Goal: Transaction & Acquisition: Purchase product/service

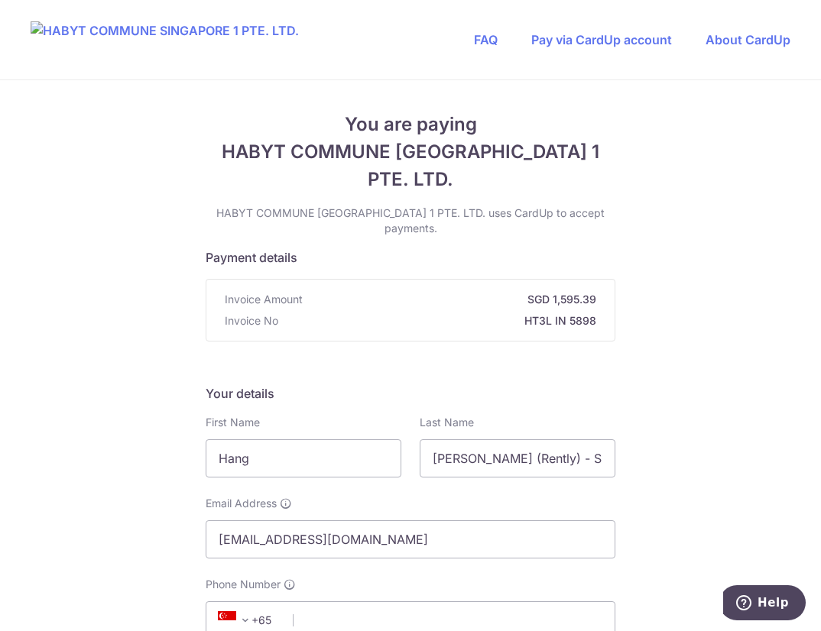
click at [276, 432] on input "Hang" at bounding box center [304, 458] width 196 height 38
type input "Hang Chi"
drag, startPoint x: 429, startPoint y: 416, endPoint x: 695, endPoint y: 419, distance: 265.9
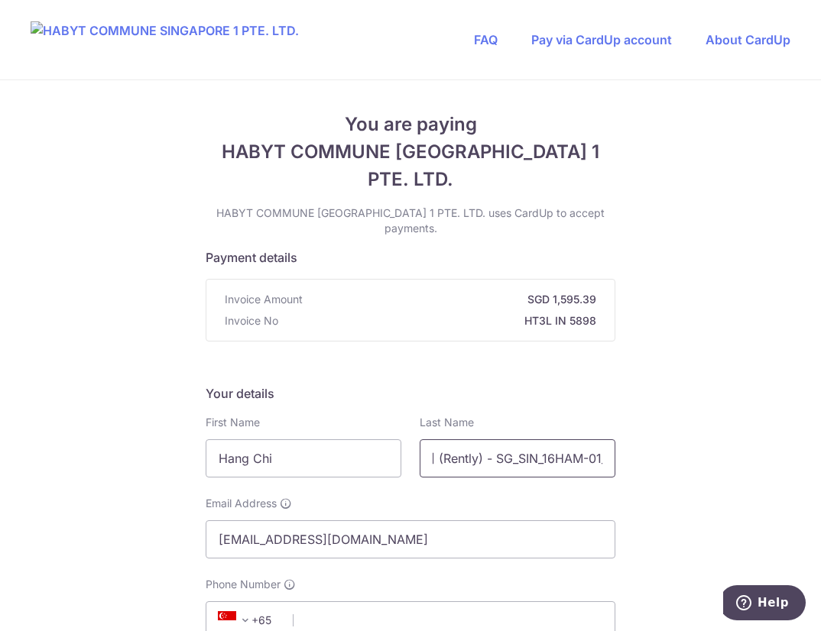
type input "Lai"
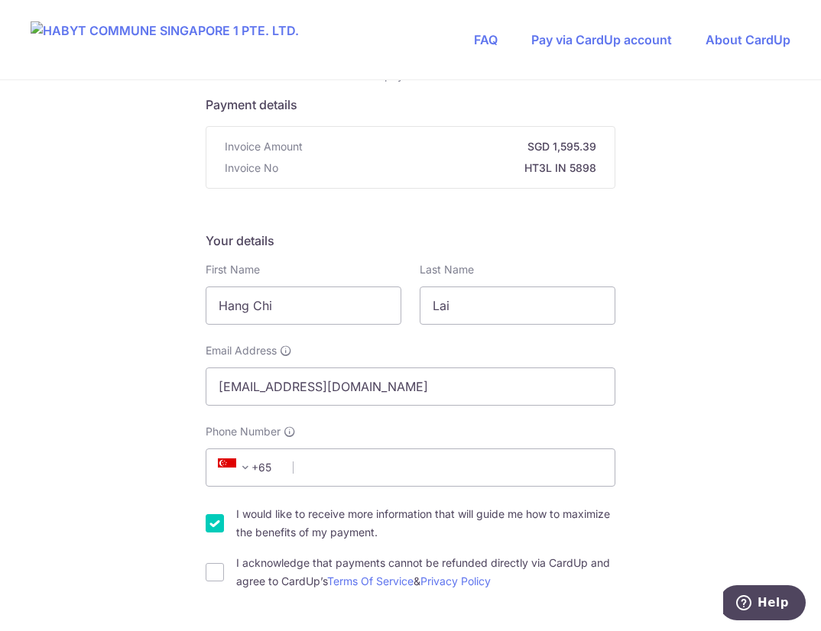
scroll to position [229, 0]
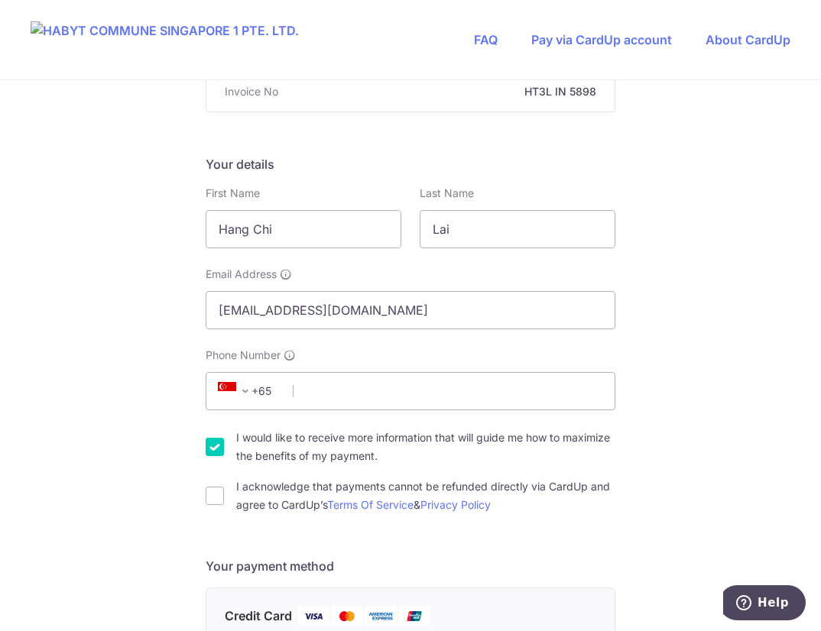
click at [723, 278] on div "You are paying HABYT COMMUNE SINGAPORE 1 PTE. LTD. HABYT COMMUNE SINGAPORE 1 PT…" at bounding box center [410, 613] width 821 height 1524
click at [323, 372] on input "Phone Number" at bounding box center [411, 391] width 410 height 38
type input "86958890"
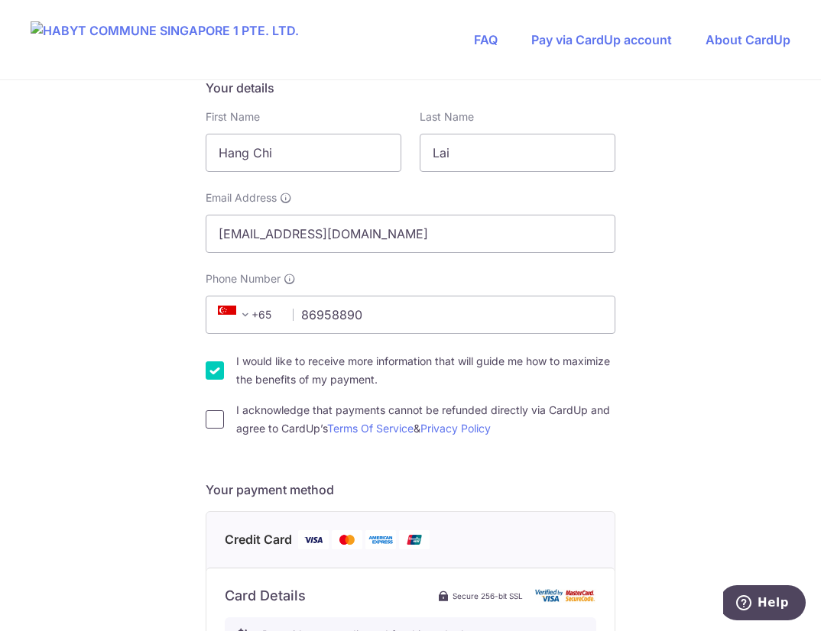
click at [211, 410] on input "I acknowledge that payments cannot be refunded directly via CardUp and agree to…" at bounding box center [215, 419] width 18 height 18
checkbox input "true"
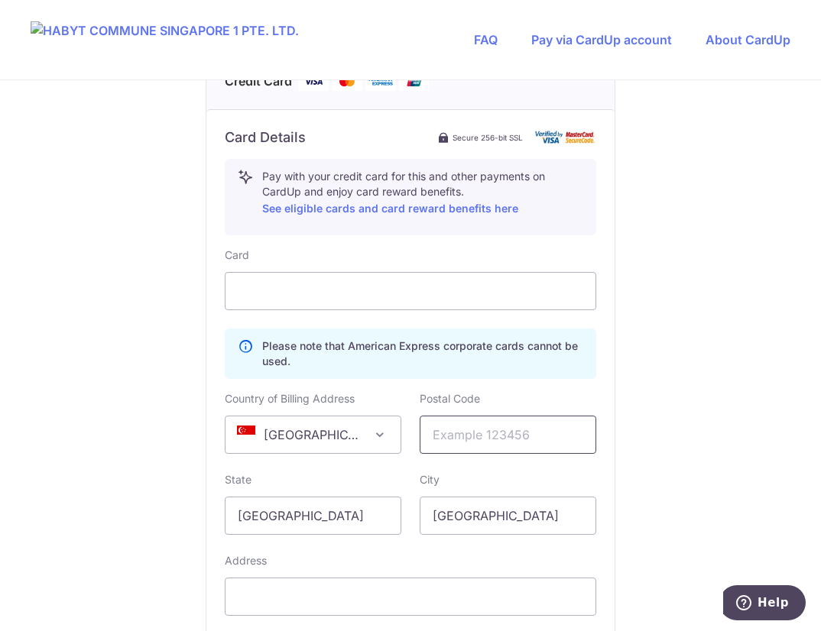
scroll to position [688, 0]
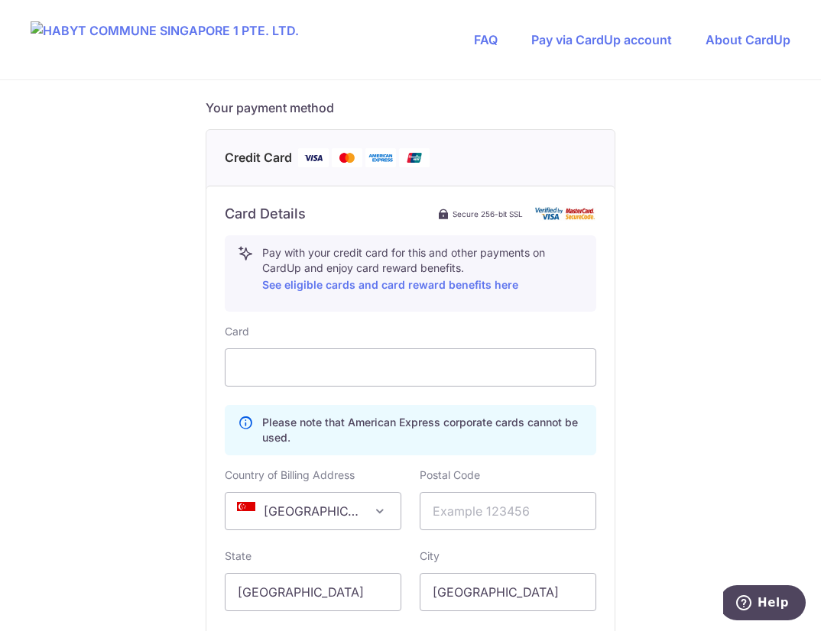
click at [702, 384] on div "You are paying HABYT COMMUNE SINGAPORE 1 PTE. LTD. HABYT COMMUNE SINGAPORE 1 PT…" at bounding box center [410, 154] width 821 height 1524
click at [750, 432] on div "You are paying HABYT COMMUNE SINGAPORE 1 PTE. LTD. HABYT COMMUNE SINGAPORE 1 PT…" at bounding box center [410, 154] width 821 height 1524
click at [554, 432] on input "text" at bounding box center [508, 511] width 177 height 38
paste input "209186"
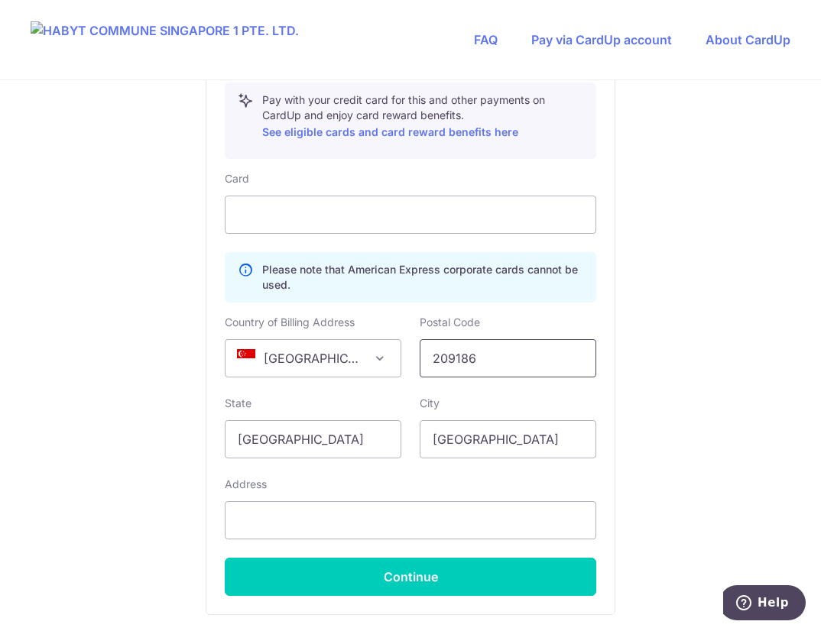
scroll to position [917, 0]
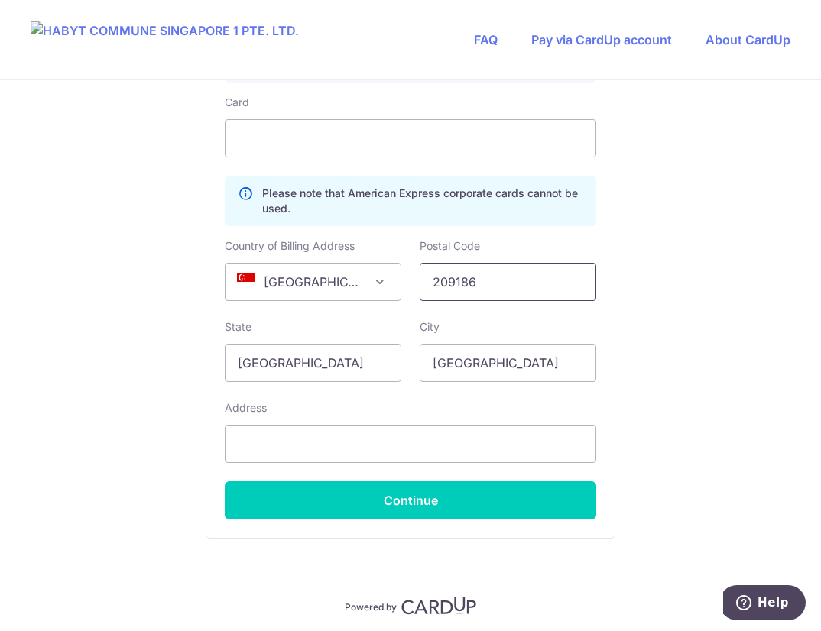
type input "209186"
click at [469, 425] on input "text" at bounding box center [410, 444] width 371 height 38
paste input "16 Hamilton Road, Unit #02-05"
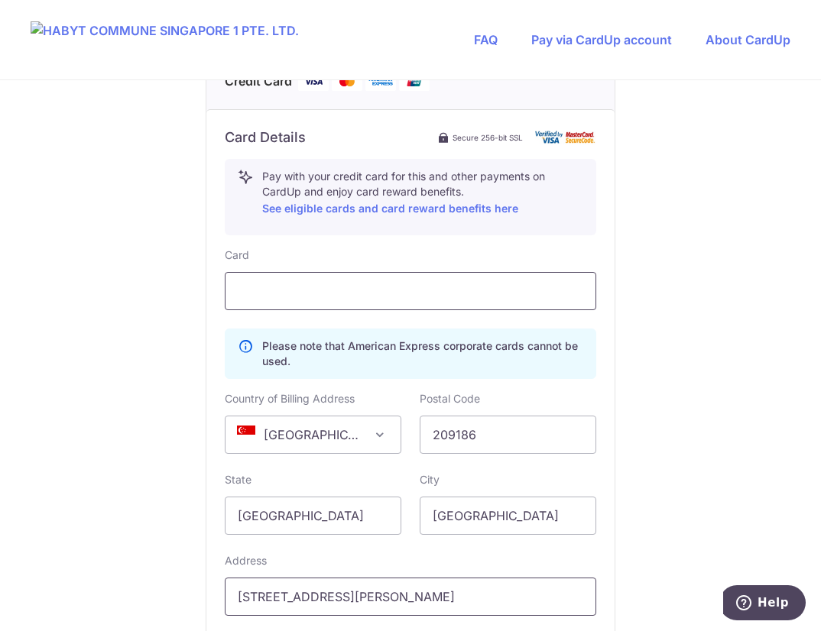
type input "16 Hamilton Road, Unit #02-05"
type input "**** 3002"
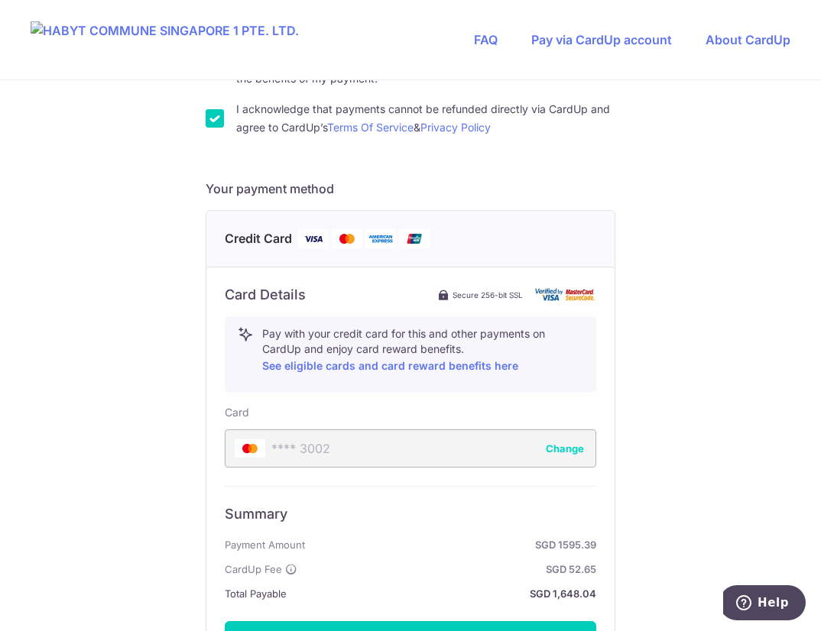
scroll to position [683, 0]
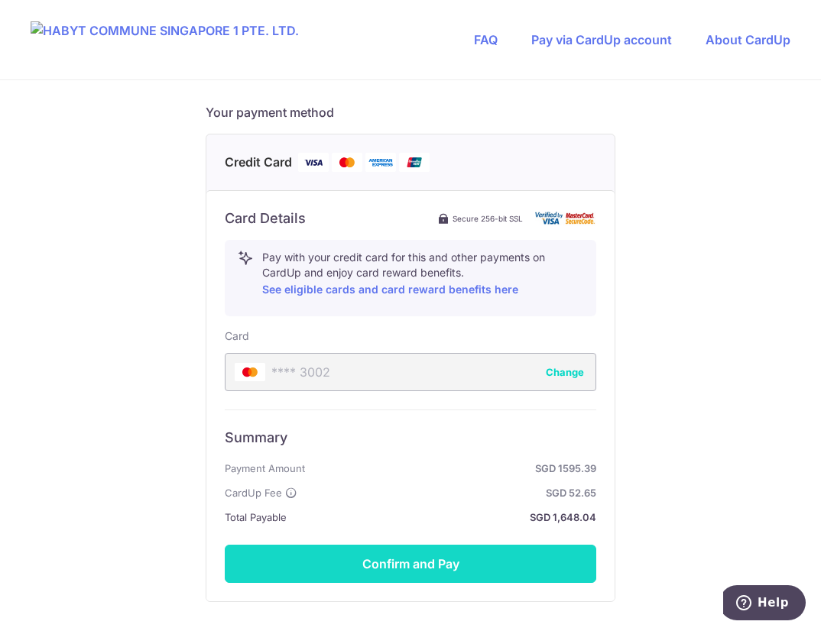
click at [423, 432] on button "Confirm and Pay" at bounding box center [410, 564] width 371 height 38
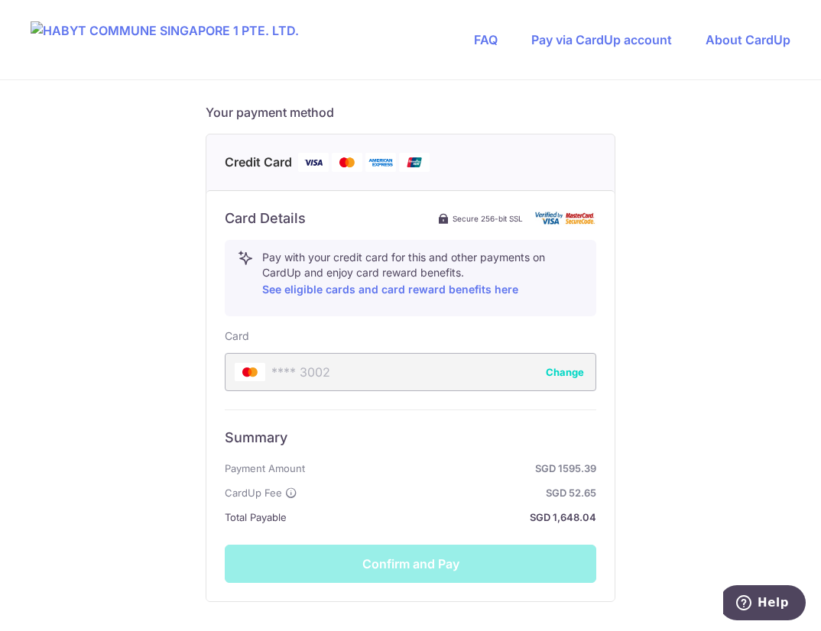
scroll to position [760, 0]
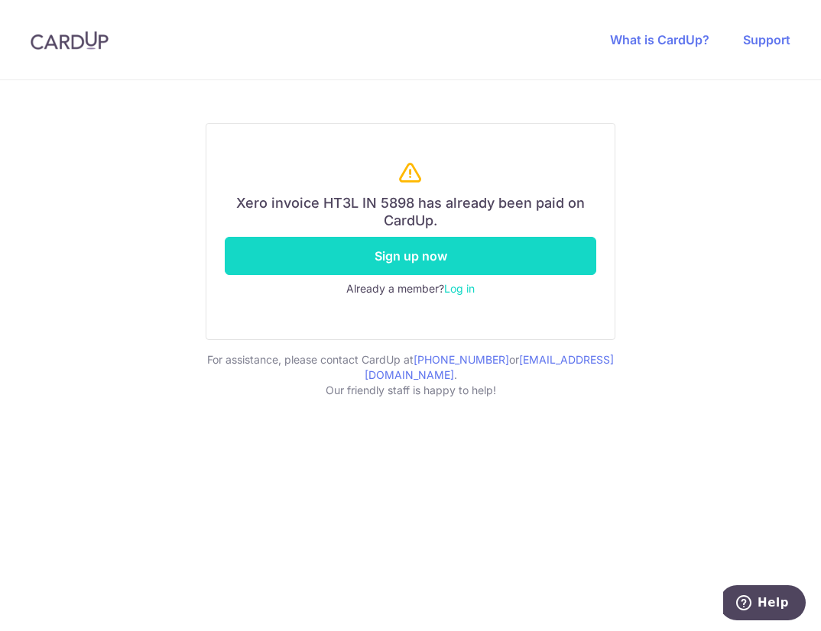
click at [405, 258] on link "Sign up now" at bounding box center [410, 256] width 371 height 38
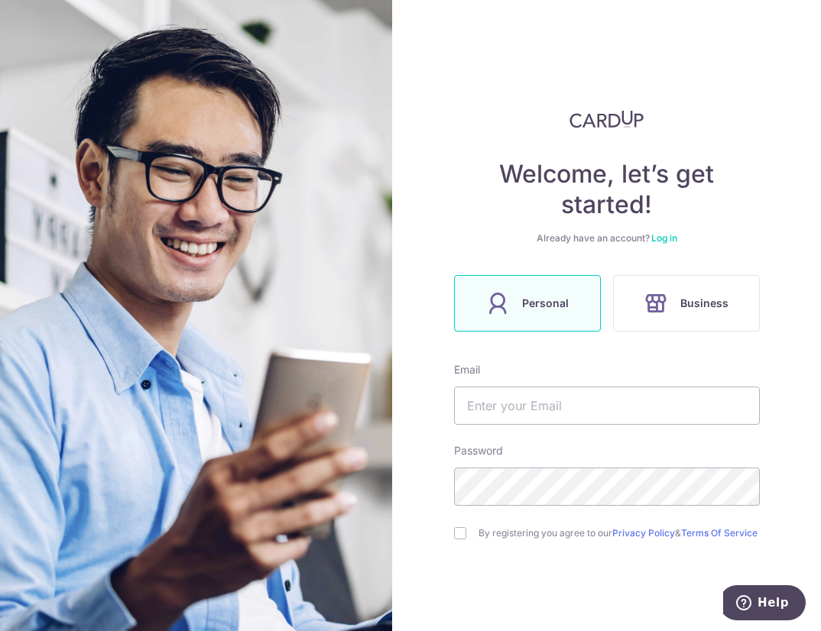
scroll to position [86, 0]
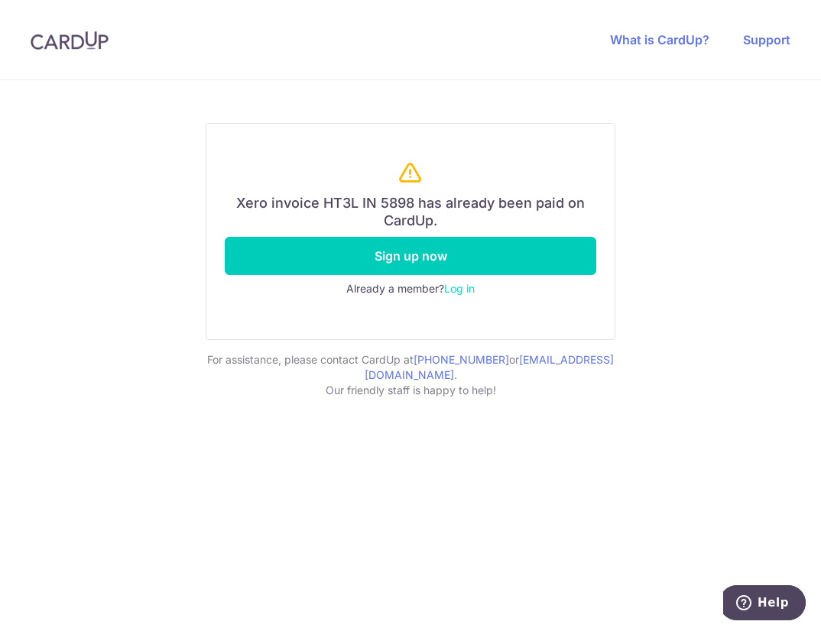
click at [792, 188] on div "Xero invoice HT3L IN 5898 has already been paid on CardUp. Sign up now Already …" at bounding box center [410, 355] width 821 height 551
click at [398, 63] on header "What is CardUp? Support" at bounding box center [410, 40] width 821 height 80
click at [420, 202] on h6 "Xero invoice HT3L IN 5898 has already been paid on CardUp." at bounding box center [410, 212] width 371 height 34
drag, startPoint x: 233, startPoint y: 200, endPoint x: 450, endPoint y: 223, distance: 218.2
click at [450, 223] on h6 "Xero invoice HT3L IN 5898 has already been paid on CardUp." at bounding box center [410, 212] width 371 height 34
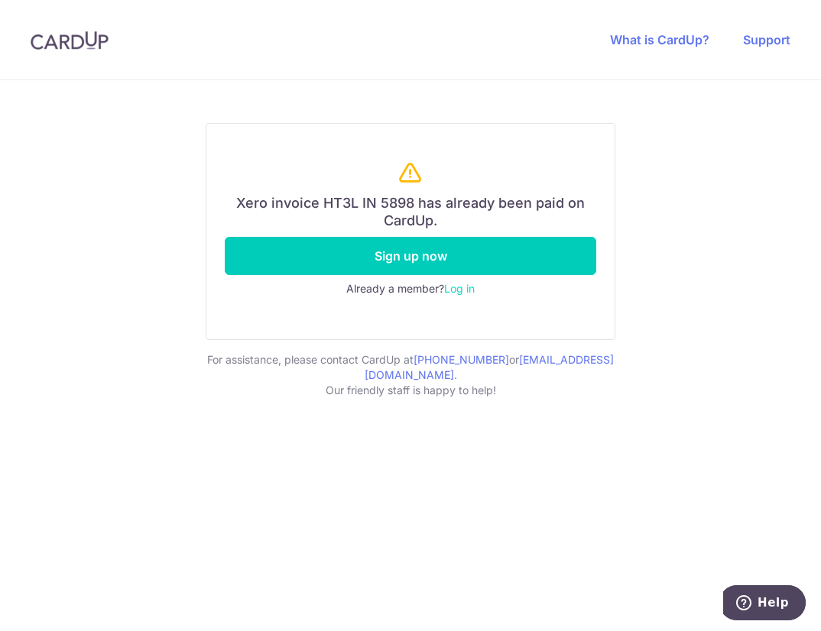
click at [776, 211] on div "Xero invoice HT3L IN 5898 has already been paid on CardUp. Sign up now Already …" at bounding box center [410, 287] width 747 height 365
